Goal: Task Accomplishment & Management: Manage account settings

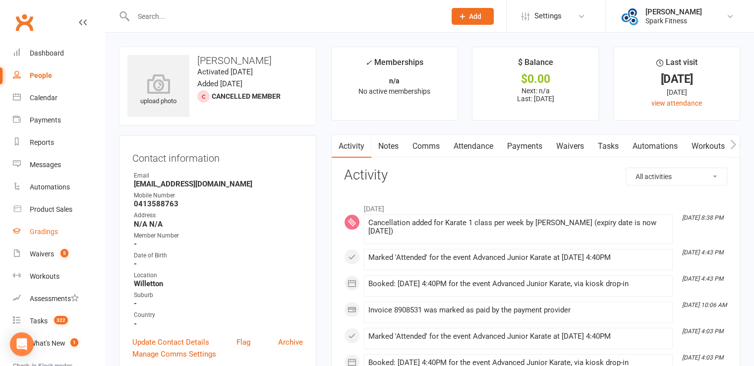
click at [56, 230] on div "Gradings" at bounding box center [44, 232] width 28 height 8
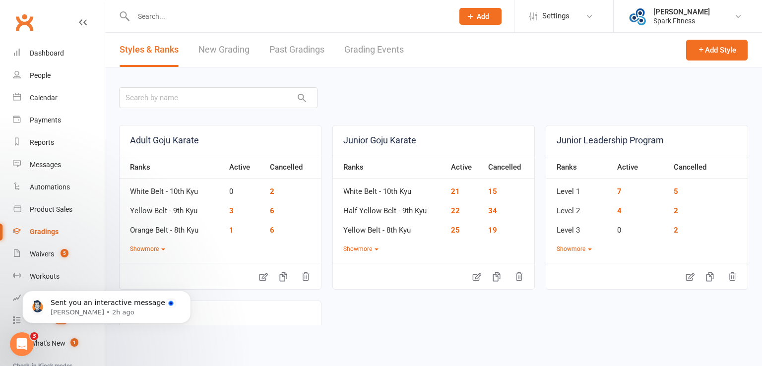
click at [379, 50] on link "Grading Events" at bounding box center [373, 50] width 59 height 34
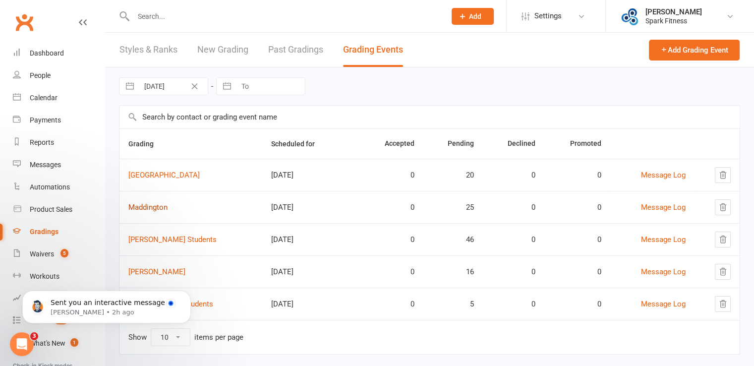
click at [153, 210] on link "Maddington" at bounding box center [147, 207] width 39 height 9
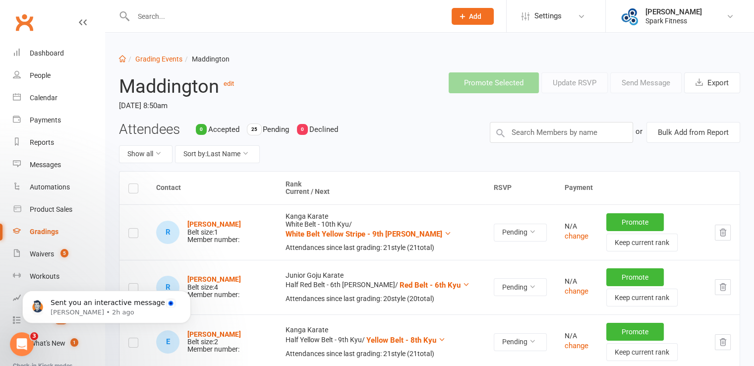
click at [131, 190] on label at bounding box center [133, 190] width 10 height 0
click at [131, 184] on input "checkbox" at bounding box center [133, 184] width 10 height 0
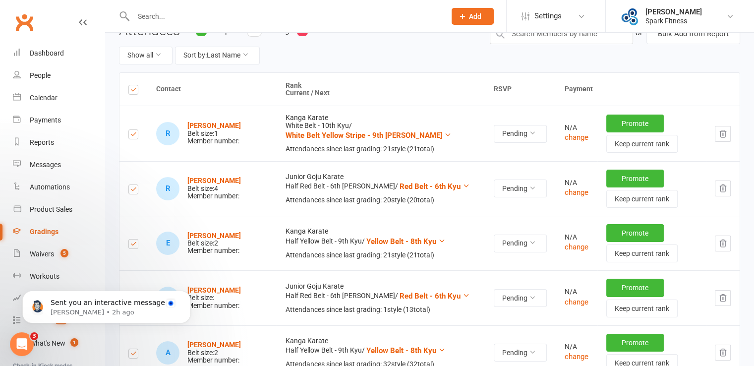
scroll to position [99, 0]
click at [133, 245] on label at bounding box center [133, 245] width 10 height 0
click at [133, 239] on input "checkbox" at bounding box center [133, 239] width 10 height 0
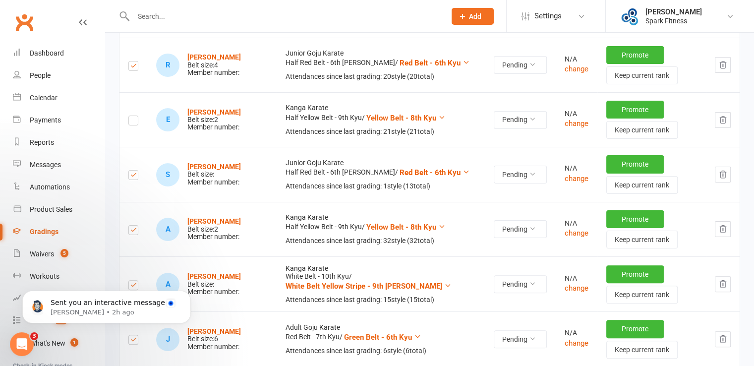
scroll to position [204, 0]
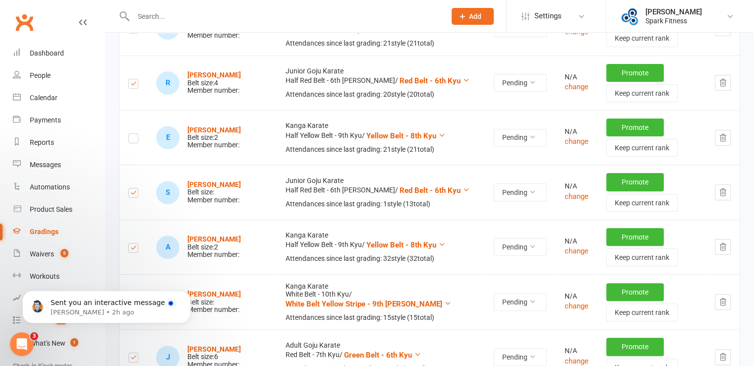
click at [132, 85] on label at bounding box center [133, 85] width 10 height 0
click at [132, 79] on input "checkbox" at bounding box center [133, 79] width 10 height 0
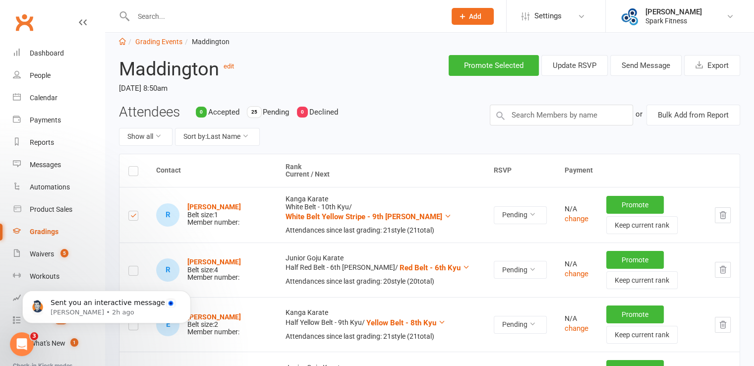
scroll to position [0, 0]
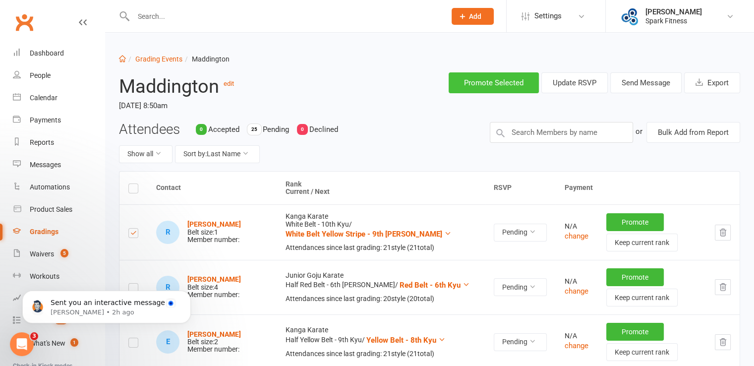
click at [497, 79] on button "Promote Selected" at bounding box center [494, 82] width 90 height 21
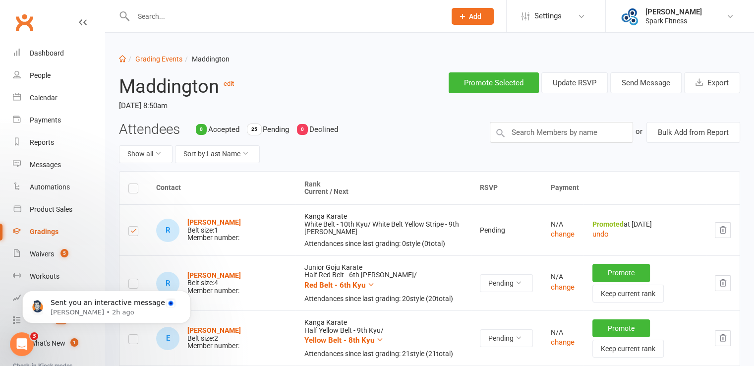
click at [48, 233] on div "Gradings" at bounding box center [44, 232] width 29 height 8
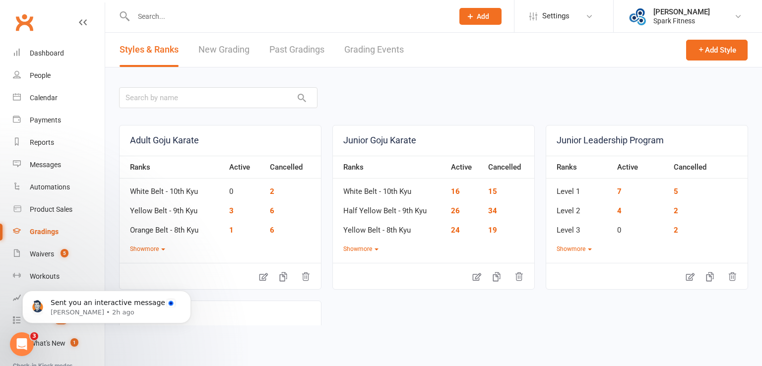
click at [388, 38] on link "Grading Events" at bounding box center [373, 50] width 59 height 34
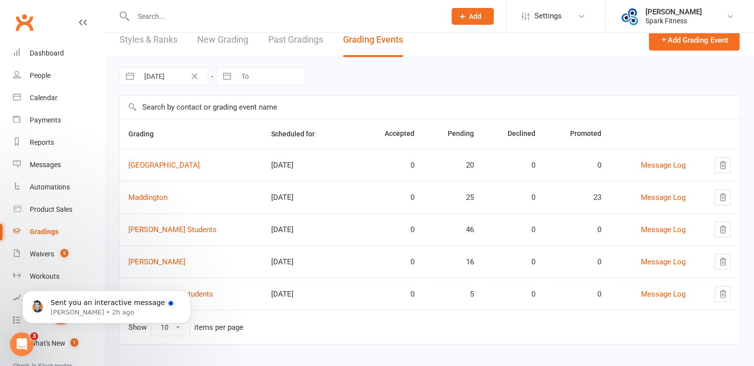
scroll to position [16, 0]
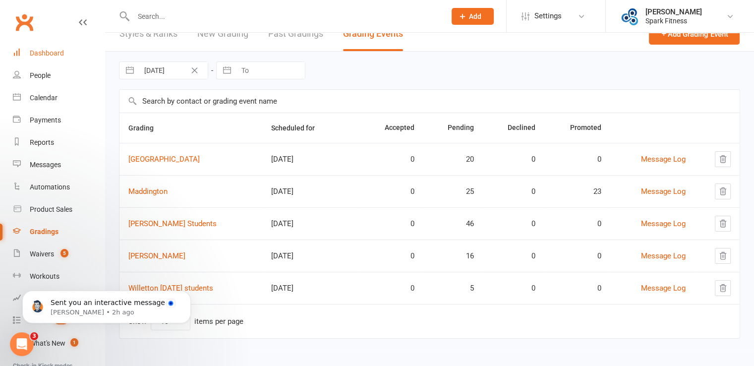
click at [52, 57] on div "Dashboard" at bounding box center [47, 53] width 34 height 8
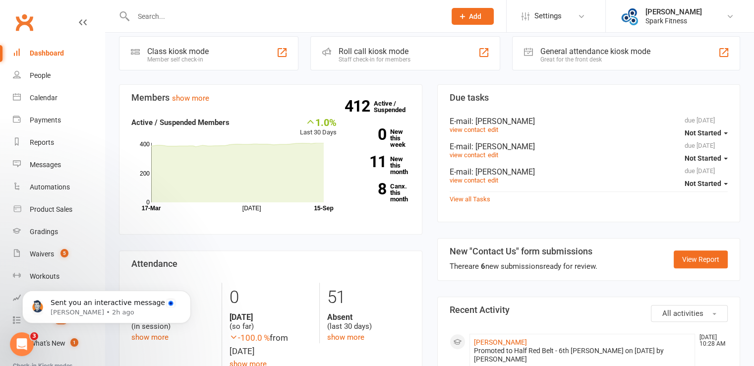
scroll to position [248, 0]
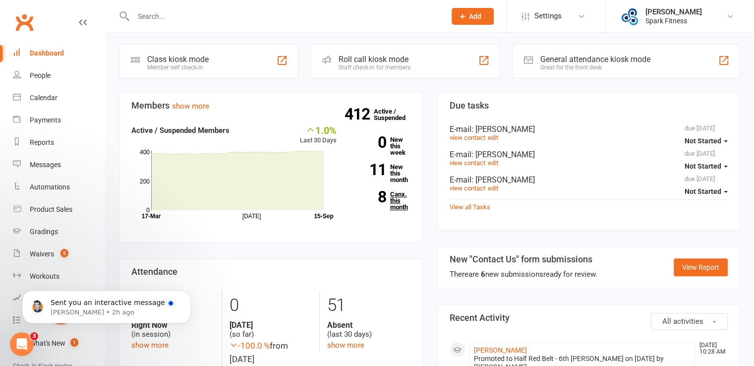
click at [396, 196] on link "8 Canx. this month" at bounding box center [381, 200] width 59 height 19
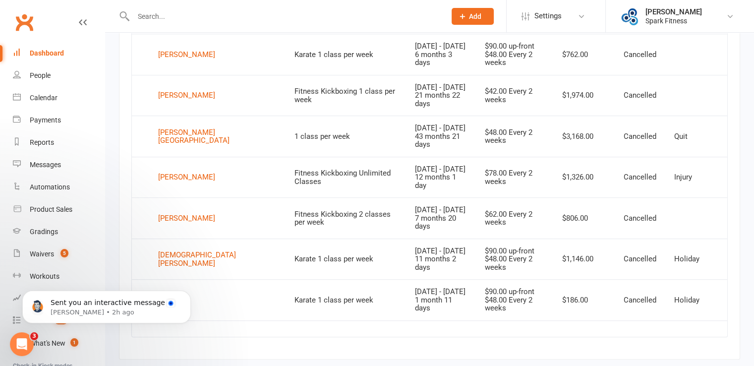
scroll to position [508, 0]
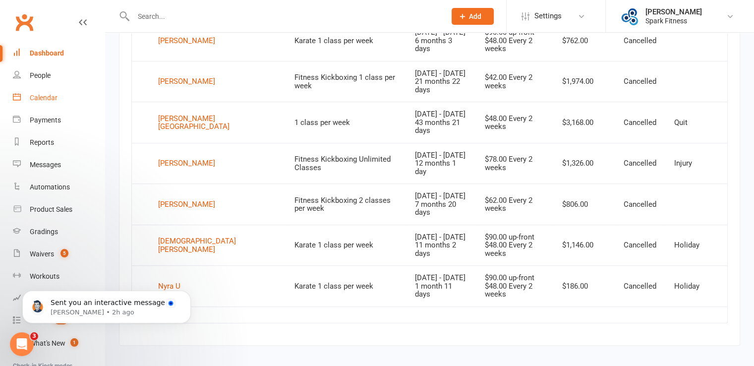
click at [45, 92] on link "Calendar" at bounding box center [59, 98] width 92 height 22
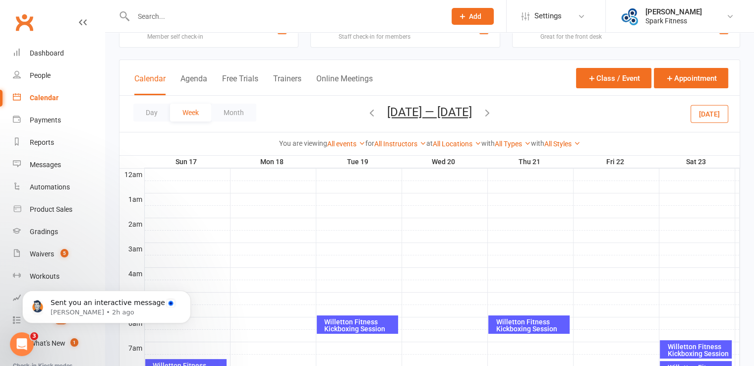
scroll to position [50, 0]
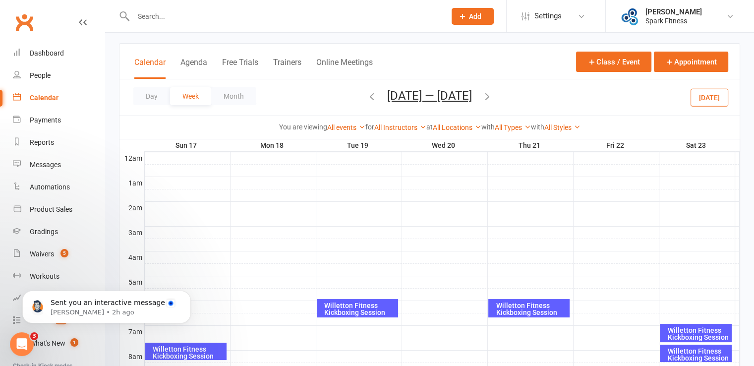
click at [492, 96] on icon "button" at bounding box center [487, 96] width 11 height 11
click at [492, 96] on ui-view "Prospect Member Non-attending contact Class / event Appointment Grading event T…" at bounding box center [377, 355] width 754 height 804
click at [492, 97] on icon "button" at bounding box center [487, 96] width 11 height 11
click at [482, 97] on span "[DATE] — [DATE] [DATE] Sun Mon Tue Wed Thu Fri Sat 31 01 02 03 04 05 06 07 08 0…" at bounding box center [429, 97] width 105 height 17
click at [493, 100] on icon "button" at bounding box center [487, 96] width 11 height 11
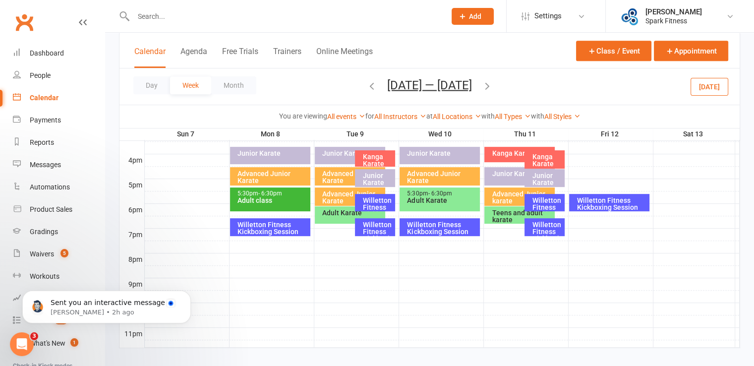
scroll to position [446, 0]
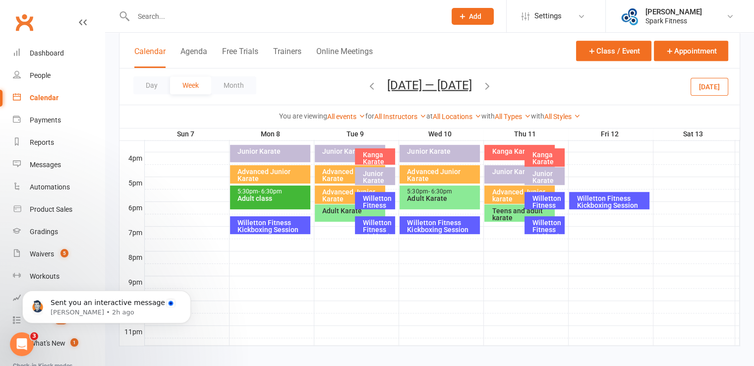
click at [273, 225] on div "Willetton Fitness Kickboxing Session" at bounding box center [272, 226] width 71 height 14
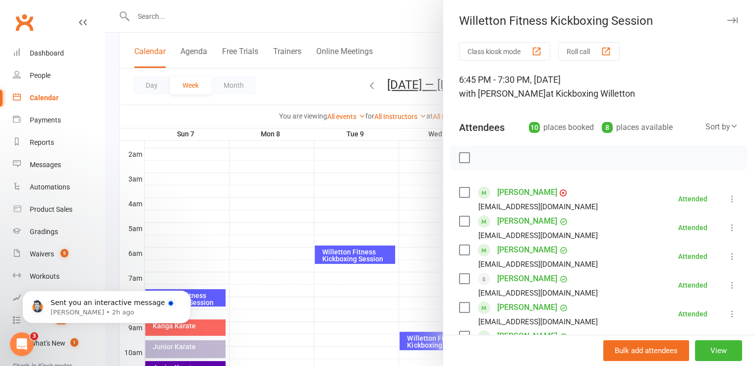
scroll to position [99, 0]
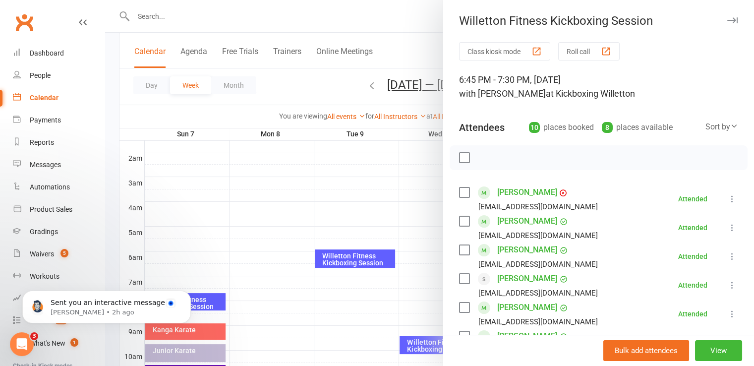
click at [353, 260] on div at bounding box center [429, 183] width 649 height 366
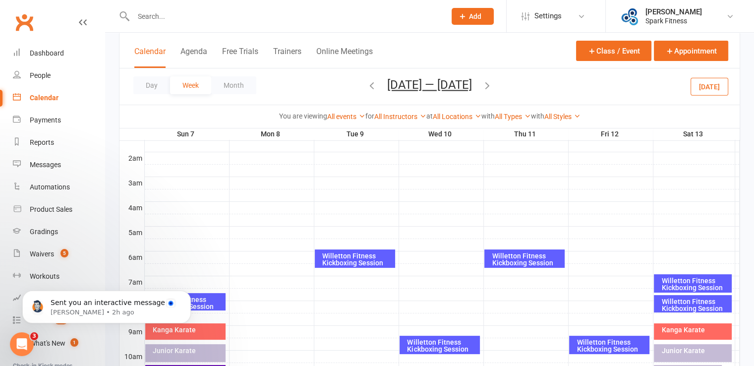
click at [353, 260] on div "Willetton Fitness Kickboxing Session" at bounding box center [357, 259] width 71 height 14
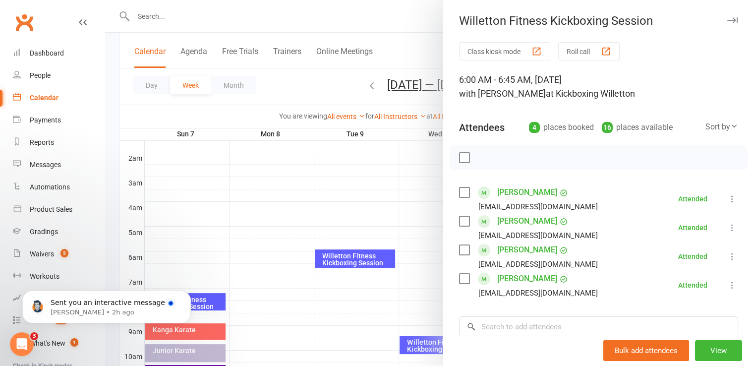
click at [354, 304] on div at bounding box center [429, 183] width 649 height 366
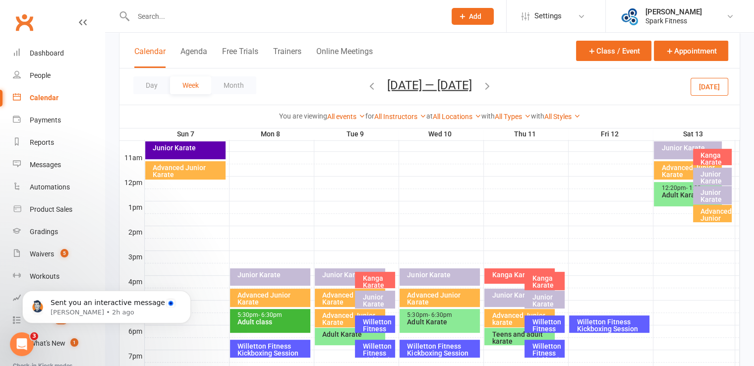
scroll to position [347, 0]
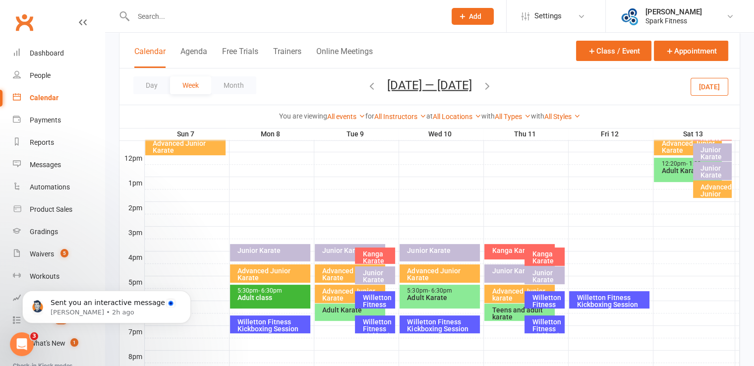
click at [373, 297] on div "Willetton Fitness Kickboxing Session" at bounding box center [377, 308] width 31 height 28
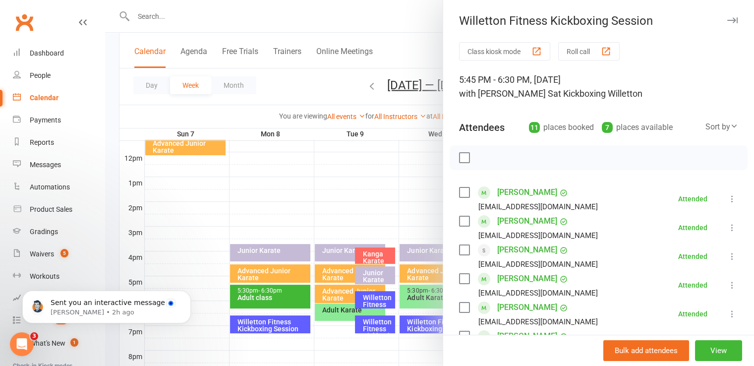
click at [210, 191] on div at bounding box center [429, 183] width 649 height 366
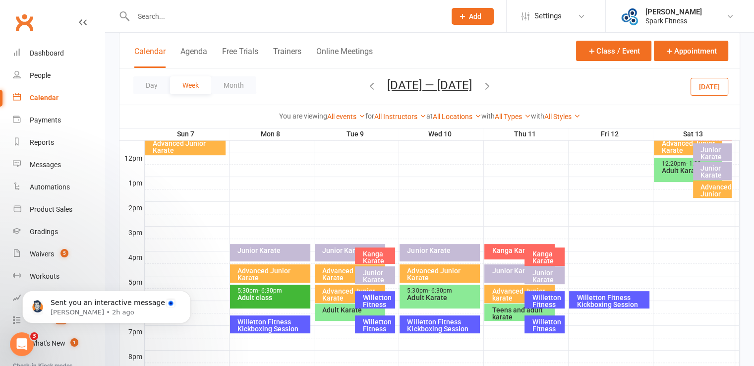
click at [371, 325] on div "Willetton Fitness Kickboxing Session" at bounding box center [377, 332] width 31 height 28
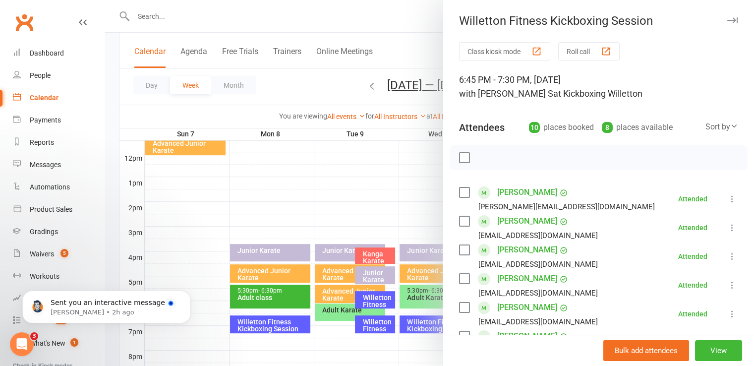
click at [362, 191] on div at bounding box center [429, 183] width 649 height 366
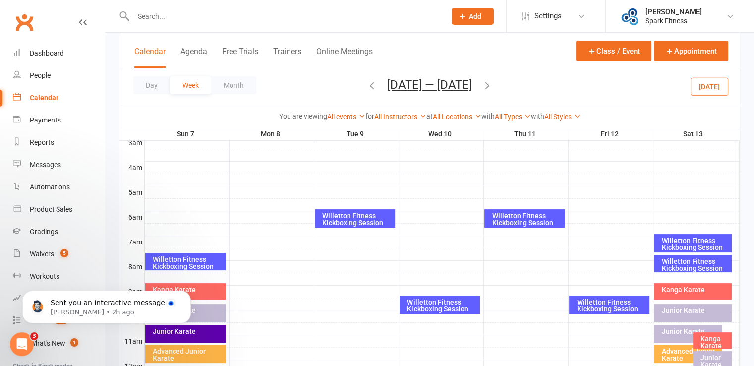
scroll to position [198, 0]
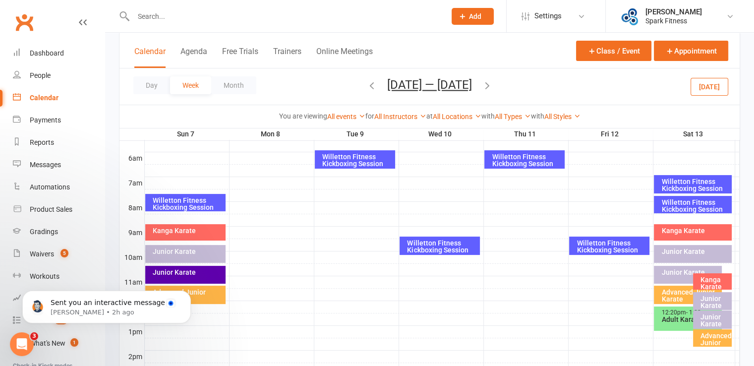
click at [434, 247] on div "Willetton Fitness Kickboxing Session" at bounding box center [442, 246] width 71 height 14
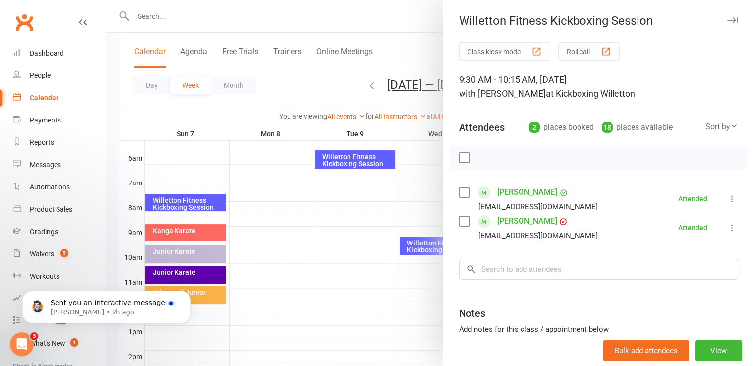
click at [319, 272] on div at bounding box center [429, 183] width 649 height 366
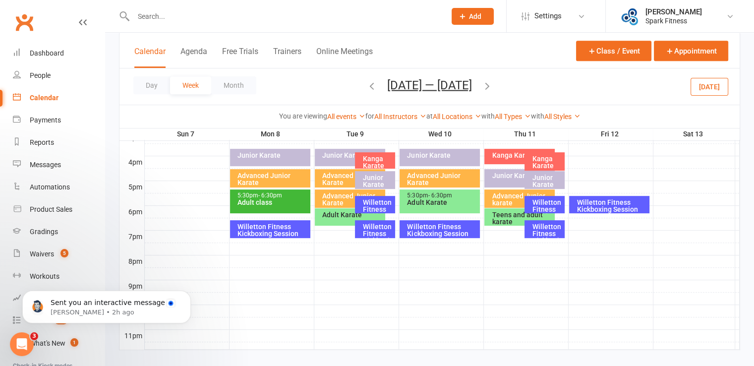
scroll to position [446, 0]
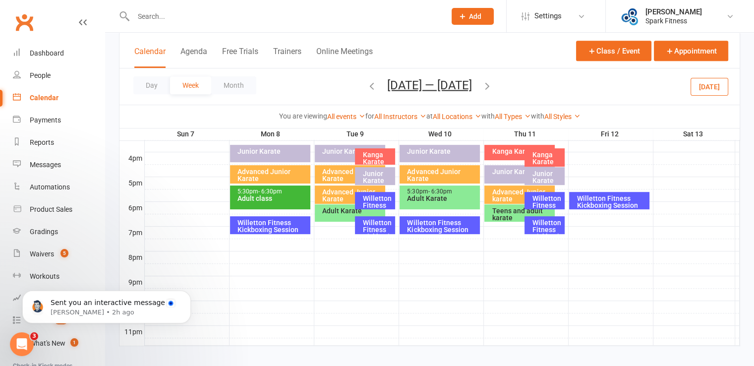
click at [443, 227] on div "Willetton Fitness Kickboxing Session" at bounding box center [442, 226] width 71 height 14
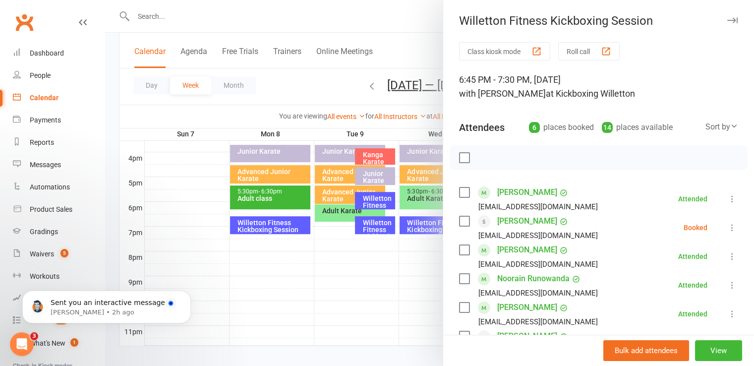
click at [353, 286] on div at bounding box center [429, 183] width 649 height 366
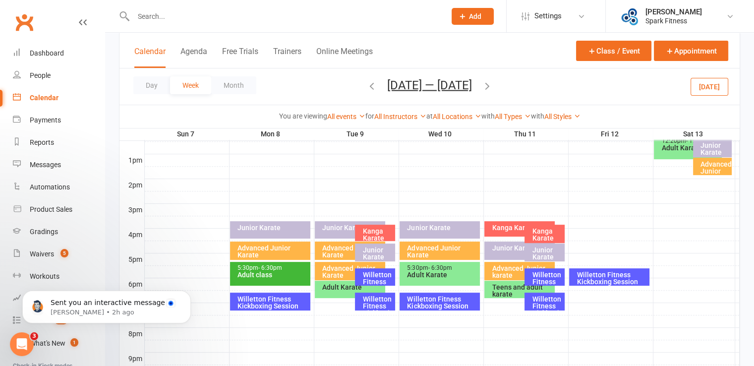
scroll to position [198, 0]
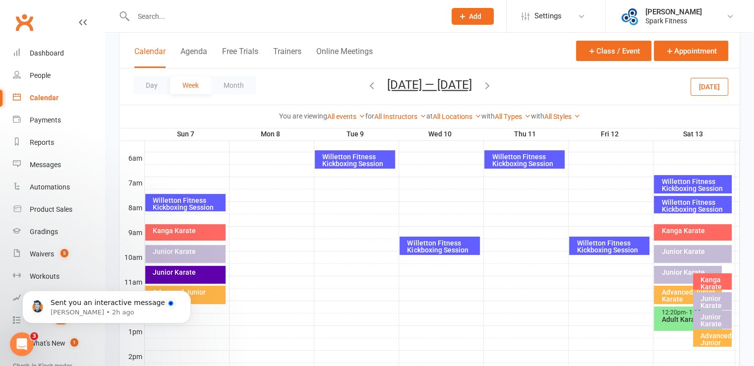
click at [516, 160] on div "Willetton Fitness Kickboxing Session" at bounding box center [526, 160] width 71 height 14
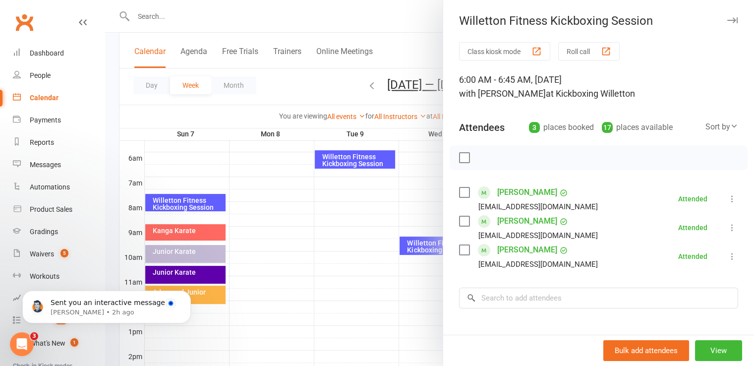
click at [362, 207] on div at bounding box center [429, 183] width 649 height 366
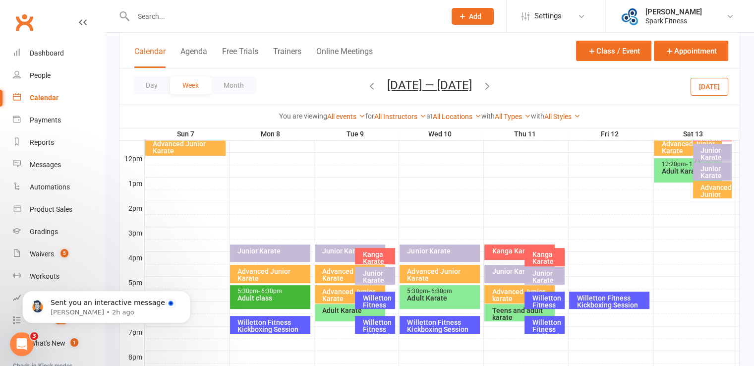
scroll to position [347, 0]
click at [543, 300] on div "Willetton Fitness Kickboxing Session" at bounding box center [546, 308] width 31 height 28
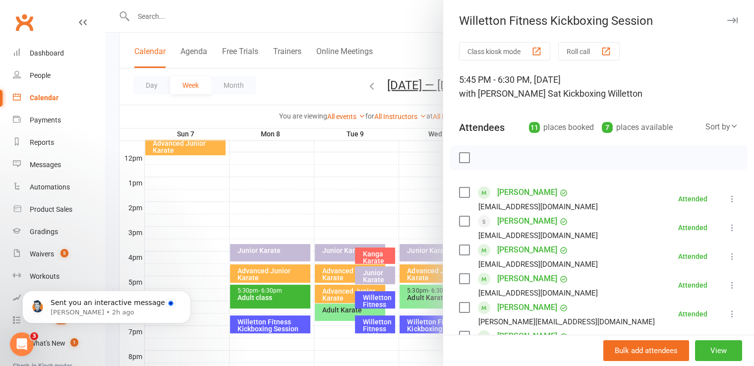
drag, startPoint x: 301, startPoint y: 204, endPoint x: 319, endPoint y: 212, distance: 19.8
click at [301, 204] on div at bounding box center [429, 183] width 649 height 366
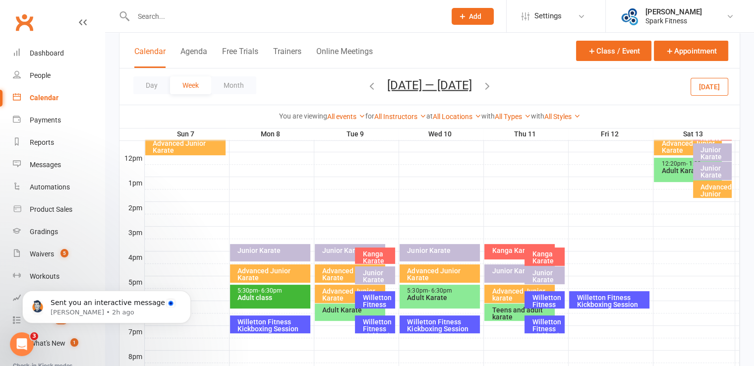
click at [547, 325] on div "Willetton Fitness Kickboxing Session" at bounding box center [546, 332] width 31 height 28
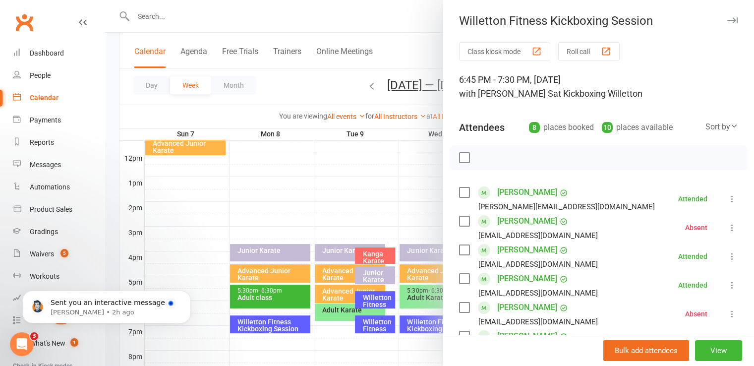
click at [354, 195] on div at bounding box center [429, 183] width 649 height 366
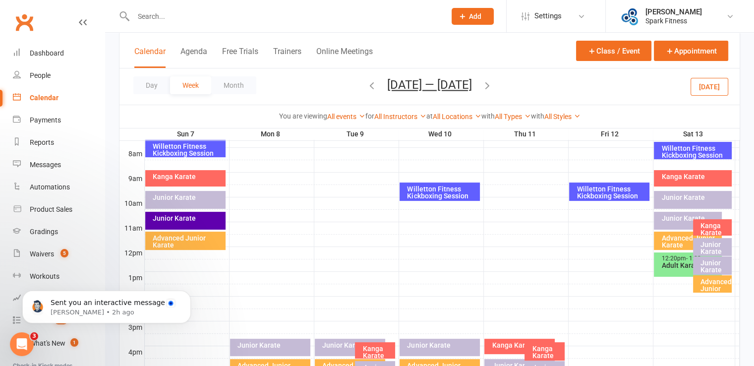
scroll to position [198, 0]
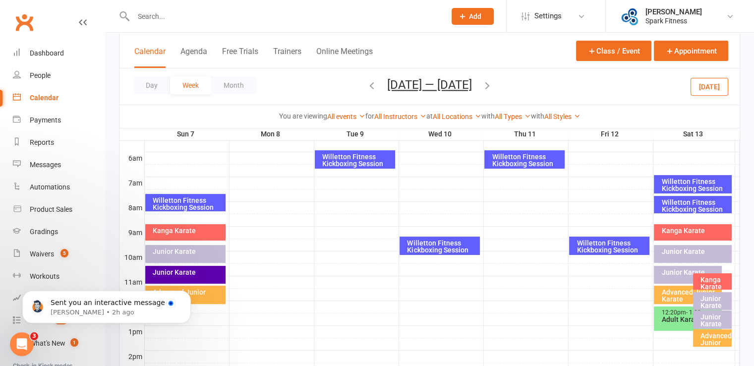
click at [605, 246] on div "Willetton Fitness Kickboxing Session" at bounding box center [611, 246] width 71 height 14
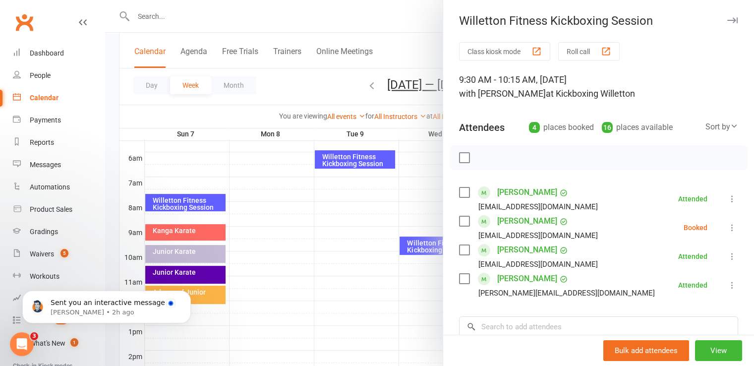
click at [318, 298] on div at bounding box center [429, 183] width 649 height 366
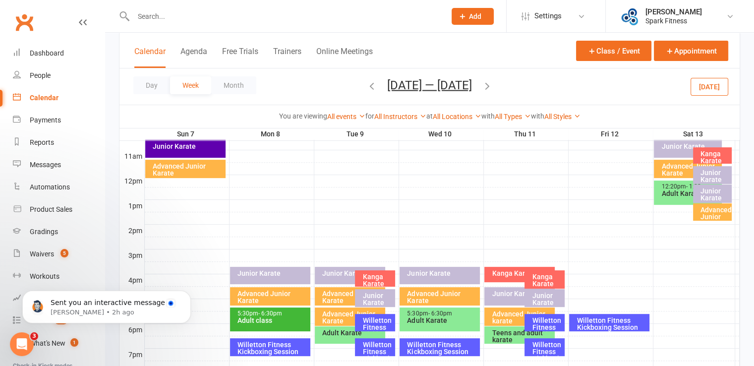
scroll to position [347, 0]
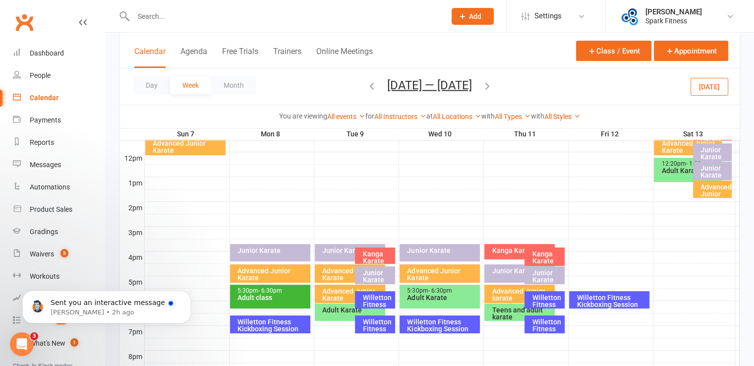
click at [612, 300] on div "Willetton Fitness Kickboxing Session" at bounding box center [611, 301] width 71 height 14
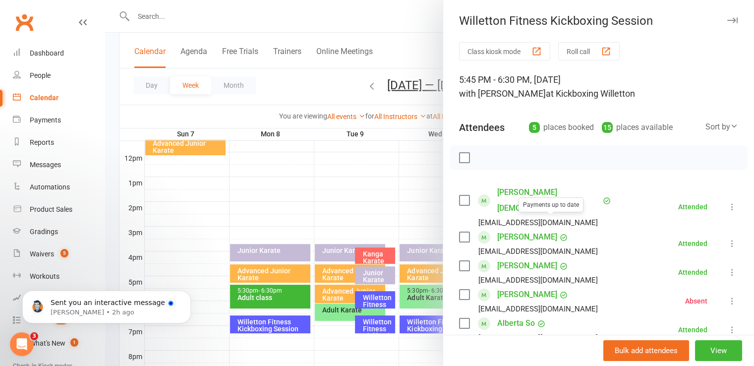
click at [363, 220] on div at bounding box center [429, 183] width 649 height 366
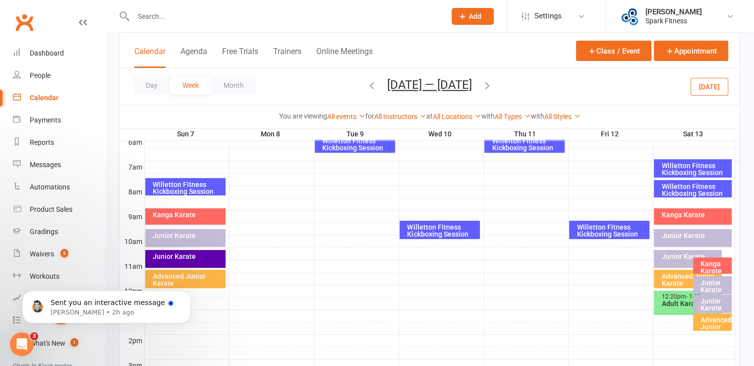
scroll to position [198, 0]
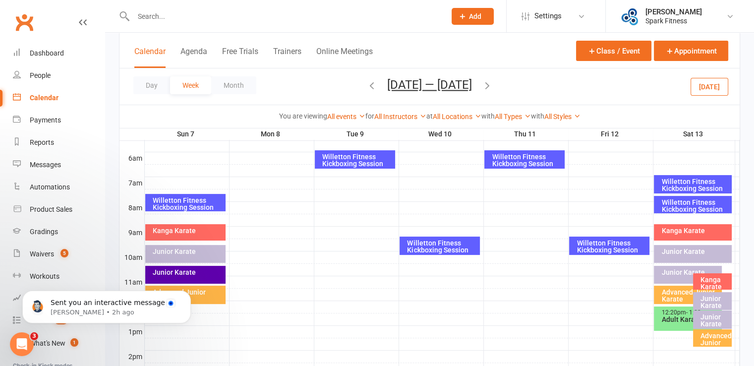
click at [677, 184] on div "Willetton Fitness Kickboxing Session" at bounding box center [695, 185] width 68 height 14
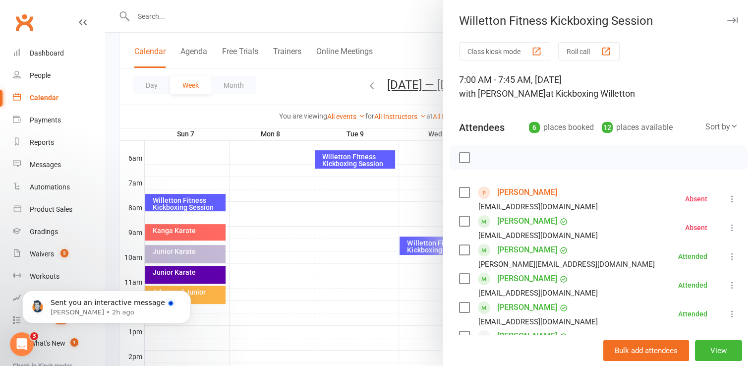
click at [343, 295] on div at bounding box center [429, 183] width 649 height 366
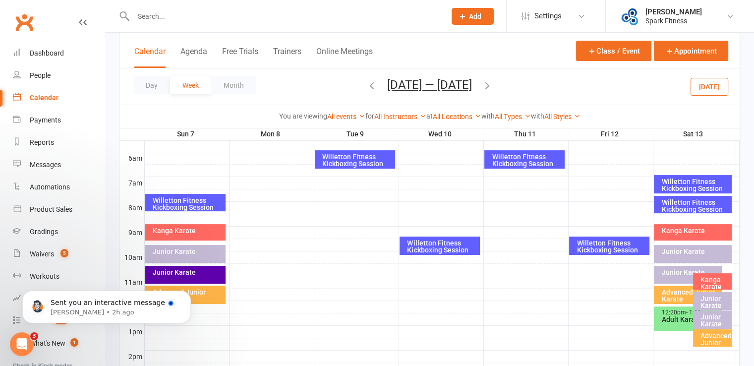
click at [697, 209] on div "Willetton Fitness Kickboxing Session" at bounding box center [695, 206] width 68 height 14
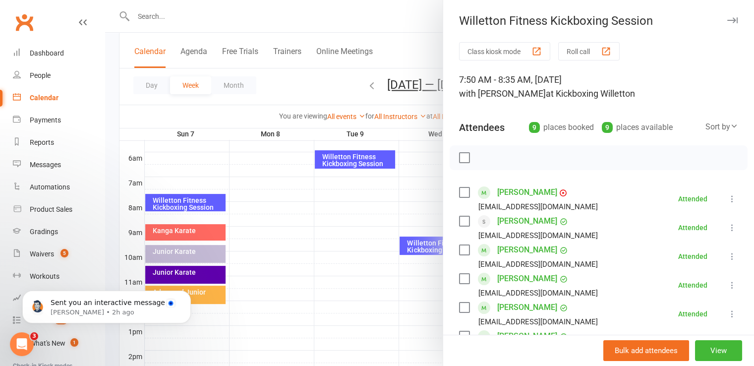
click at [346, 308] on div at bounding box center [429, 183] width 649 height 366
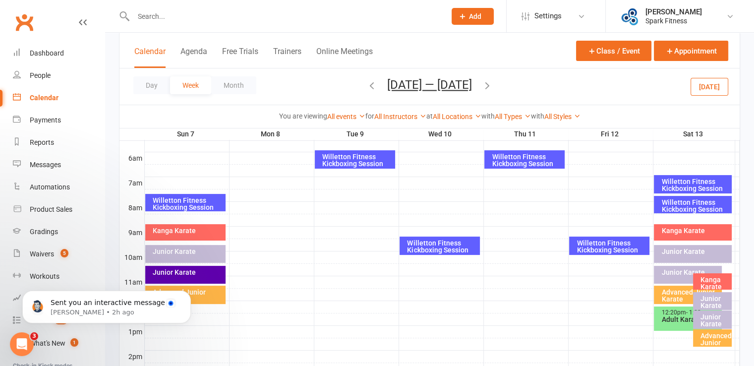
click at [484, 86] on icon "button" at bounding box center [487, 85] width 11 height 11
